Goal: Find specific page/section: Find specific page/section

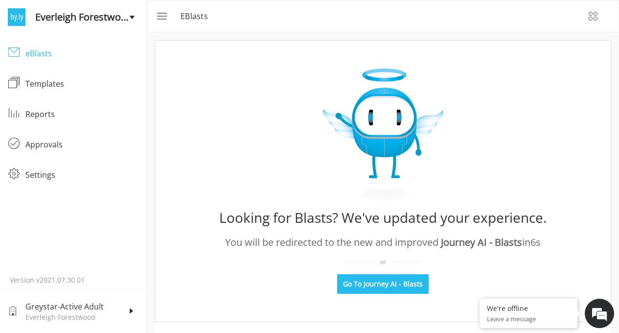
click at [46, 55] on div "eBlasts" at bounding box center [82, 53] width 114 height 12
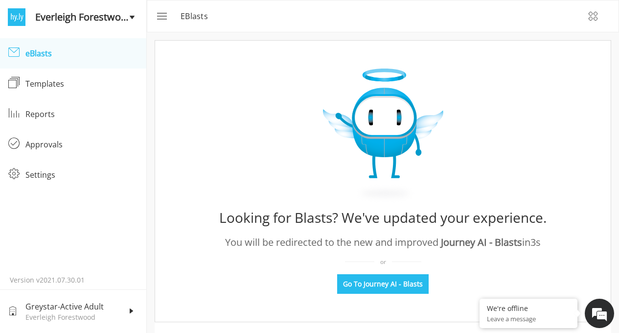
click at [72, 59] on div "eBlasts" at bounding box center [82, 53] width 114 height 12
click at [164, 14] on rect "menu" at bounding box center [163, 13] width 12 height 0
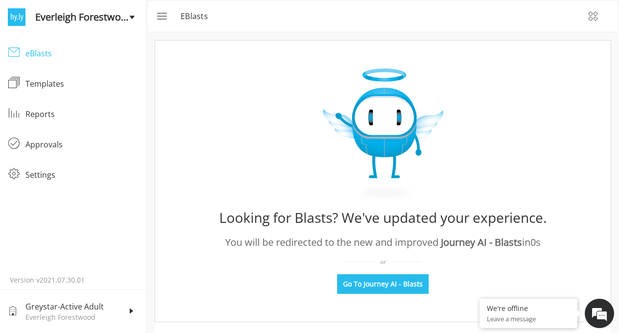
click at [46, 48] on div "eBlasts" at bounding box center [82, 53] width 114 height 12
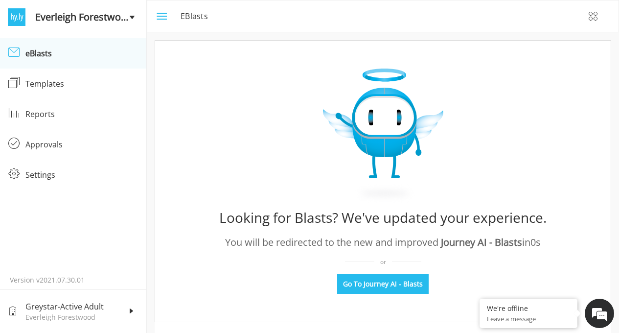
click at [162, 16] on icon "menu" at bounding box center [161, 16] width 12 height 12
click at [162, 16] on rect "menu" at bounding box center [163, 16] width 12 height 0
click at [79, 84] on div "Templates" at bounding box center [82, 84] width 114 height 12
